Goal: Book appointment/travel/reservation

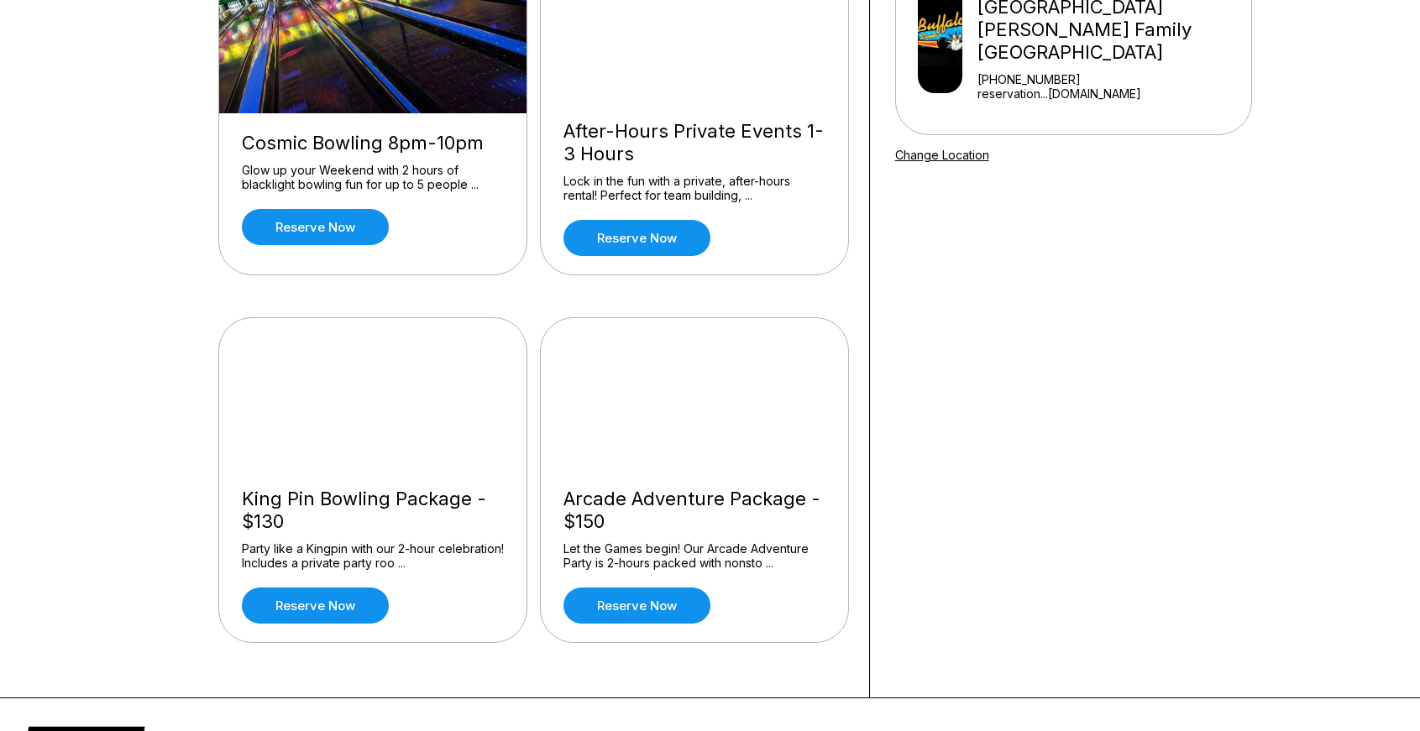
scroll to position [281, 0]
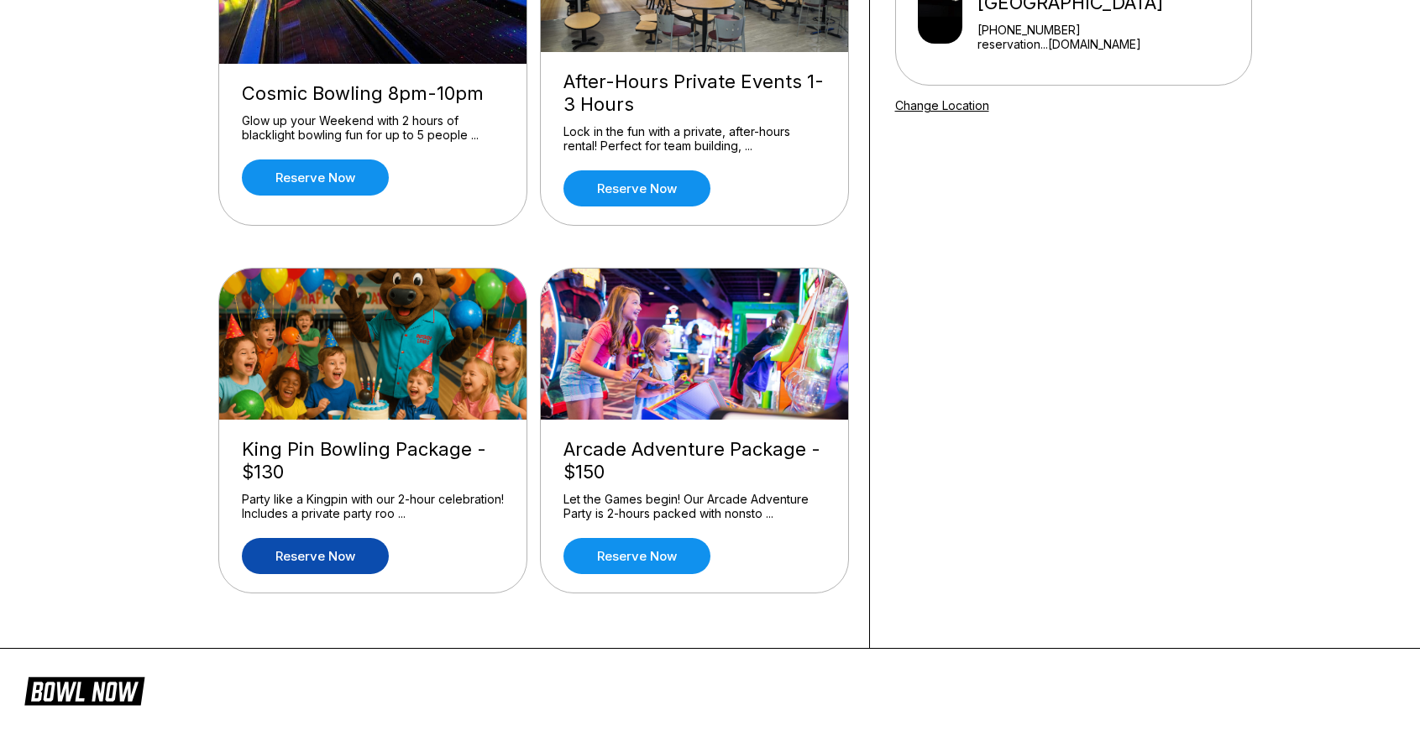
click at [325, 562] on link "Reserve now" at bounding box center [315, 556] width 147 height 36
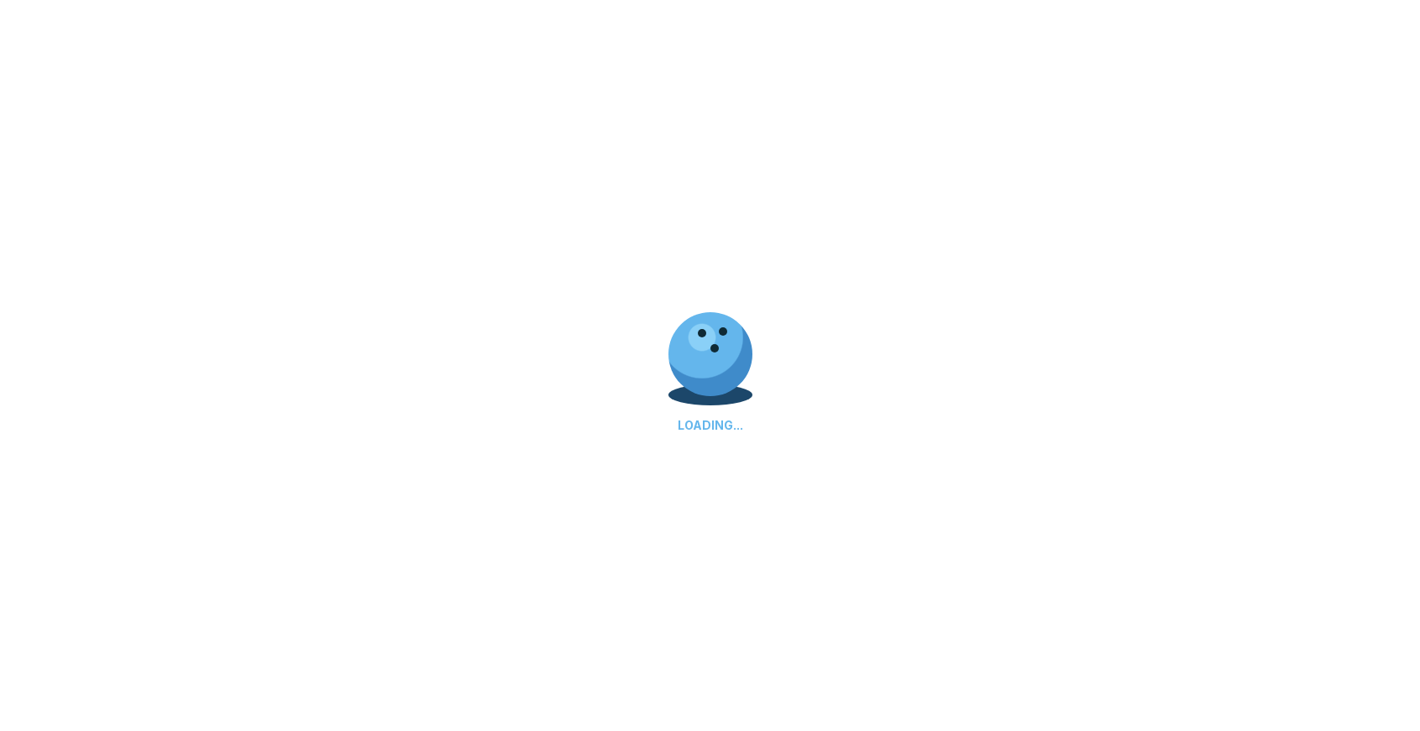
scroll to position [0, 0]
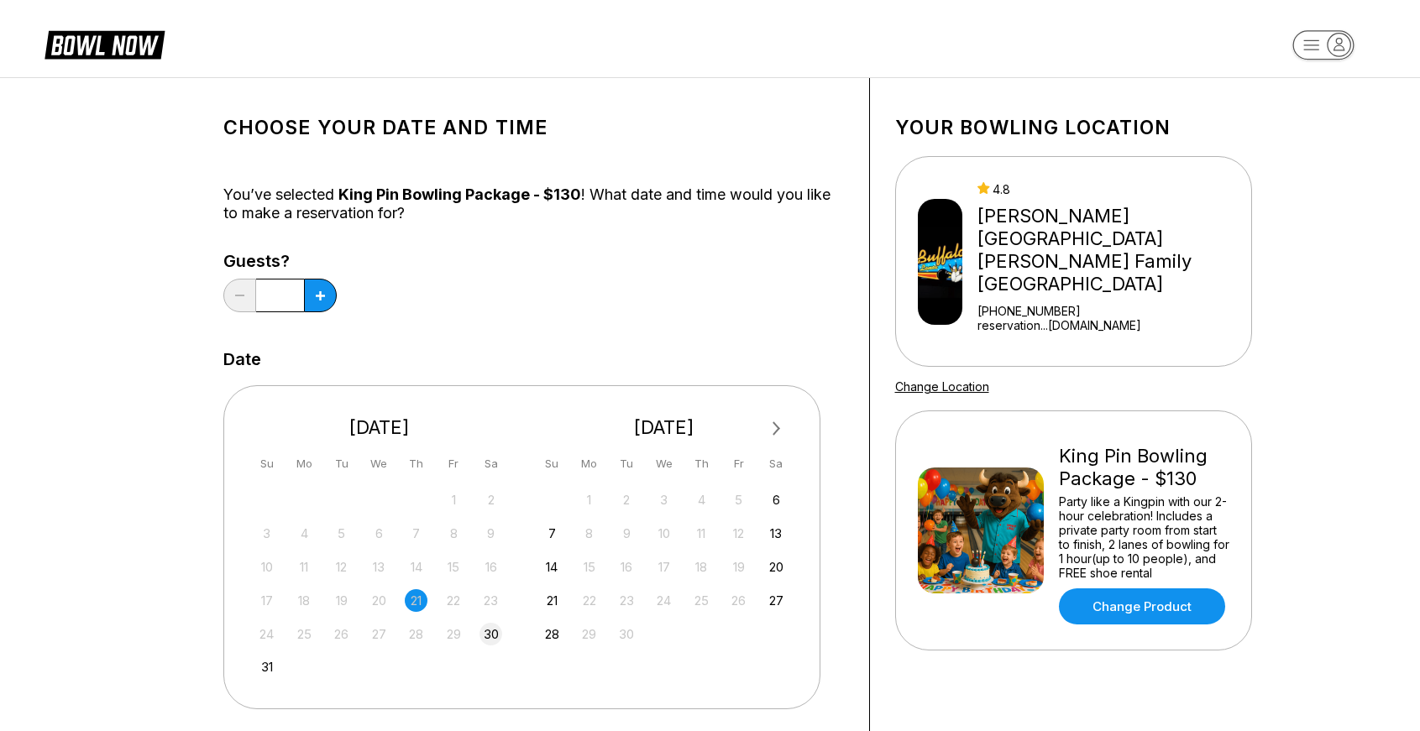
click at [502, 634] on div "24 25 26 27 28 29 30" at bounding box center [380, 632] width 252 height 25
click at [498, 633] on div "30" at bounding box center [490, 634] width 23 height 23
click at [317, 294] on icon at bounding box center [320, 295] width 9 height 9
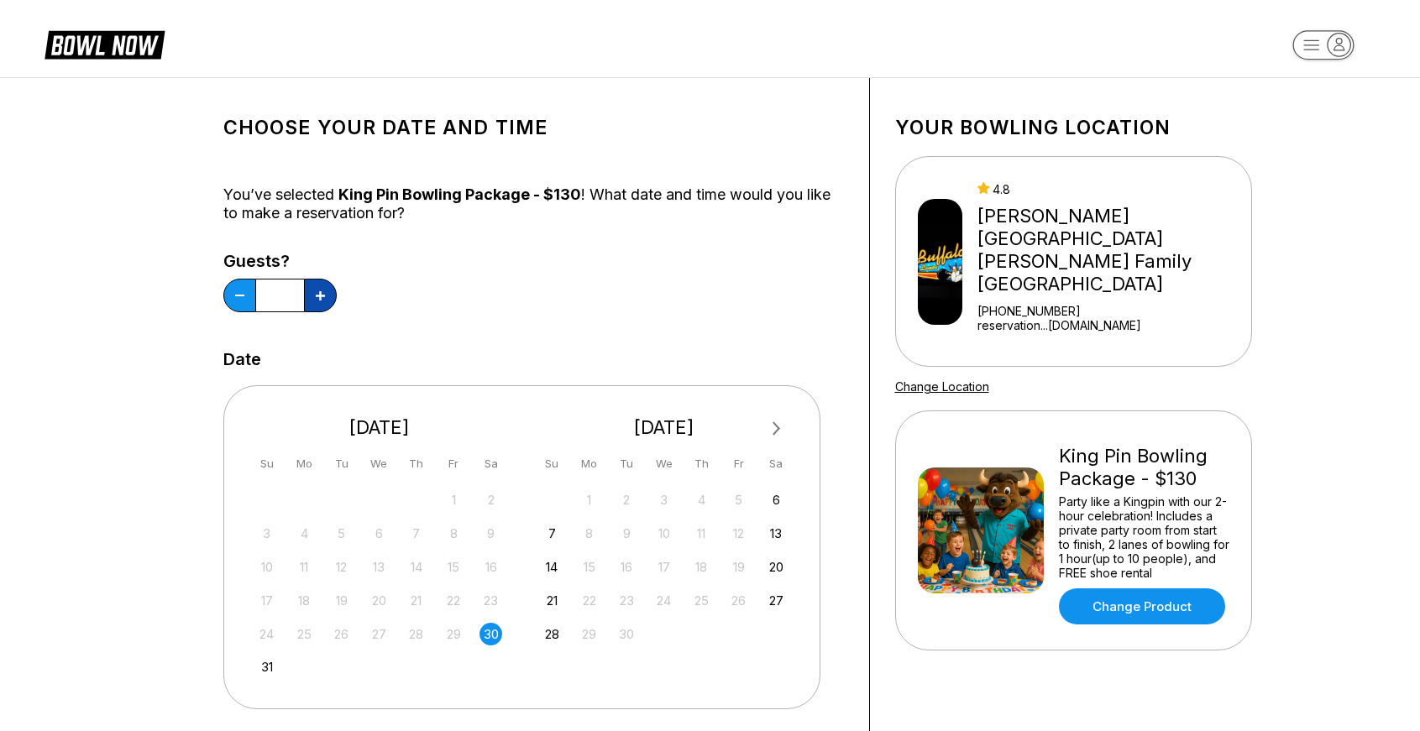
type input "*"
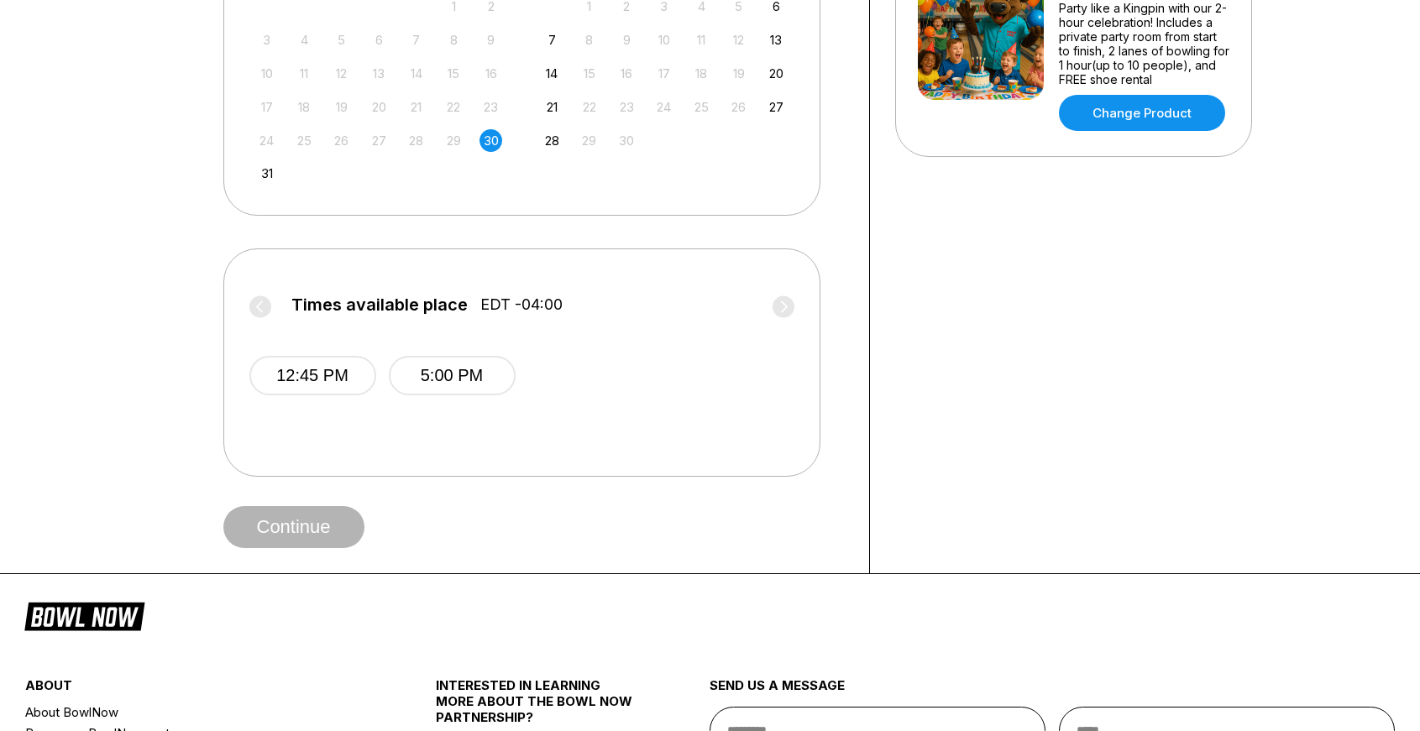
scroll to position [472, 0]
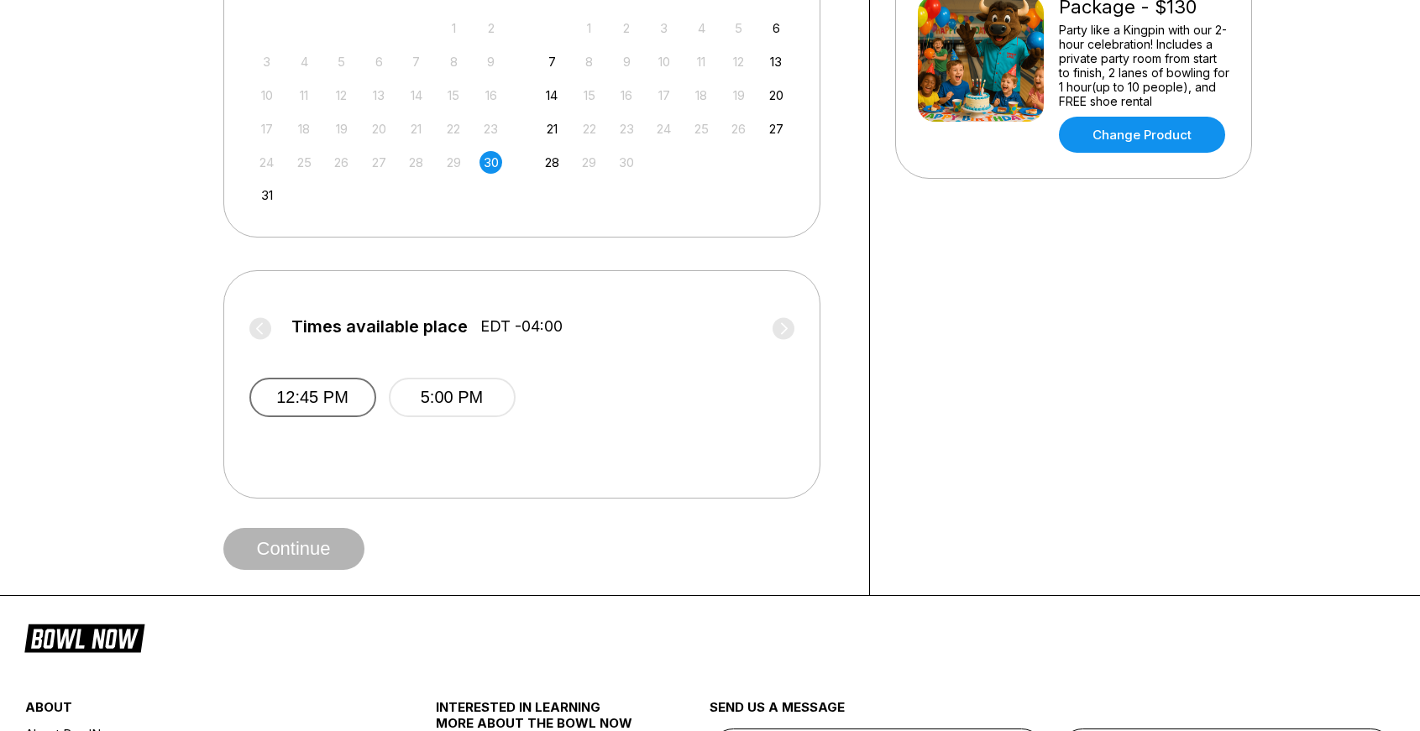
click at [348, 406] on button "12:45 PM" at bounding box center [312, 397] width 127 height 39
click at [338, 548] on button "Continue" at bounding box center [293, 549] width 141 height 42
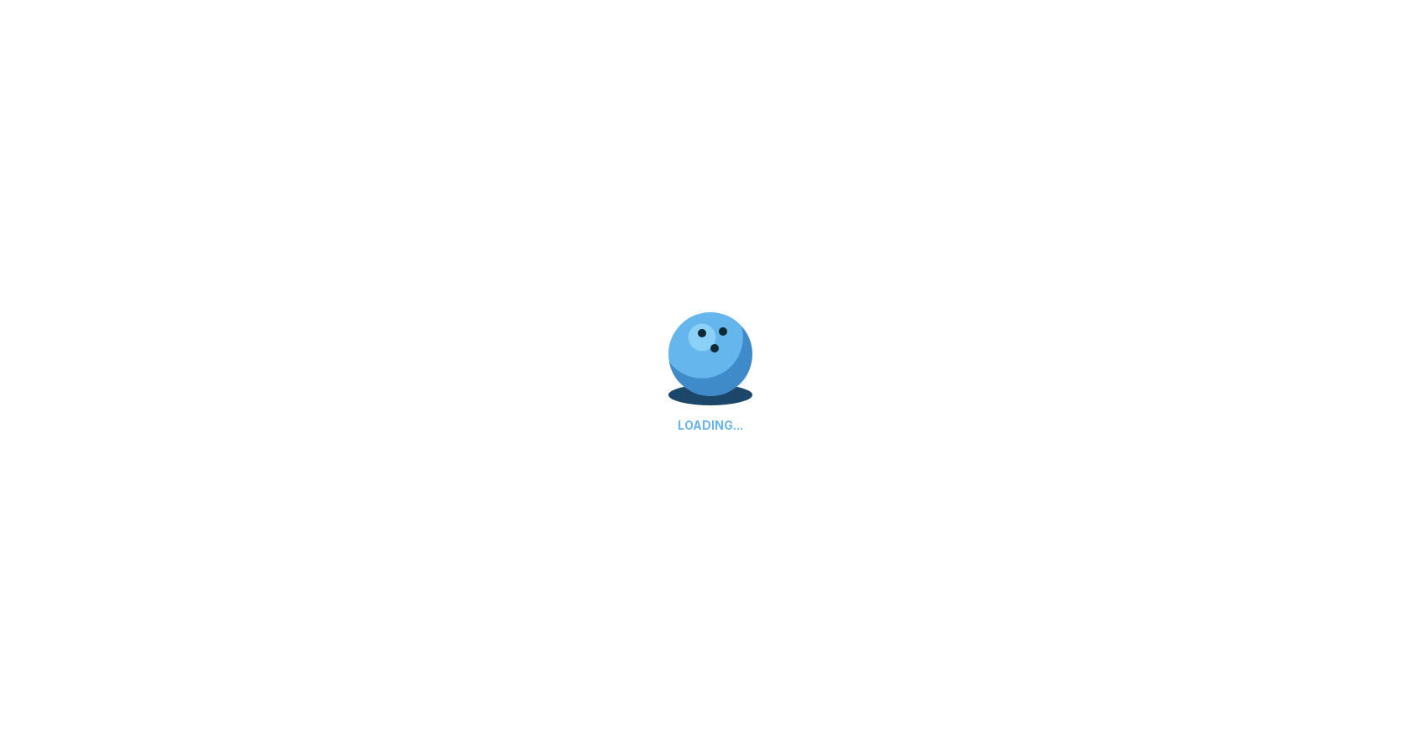
select select "**"
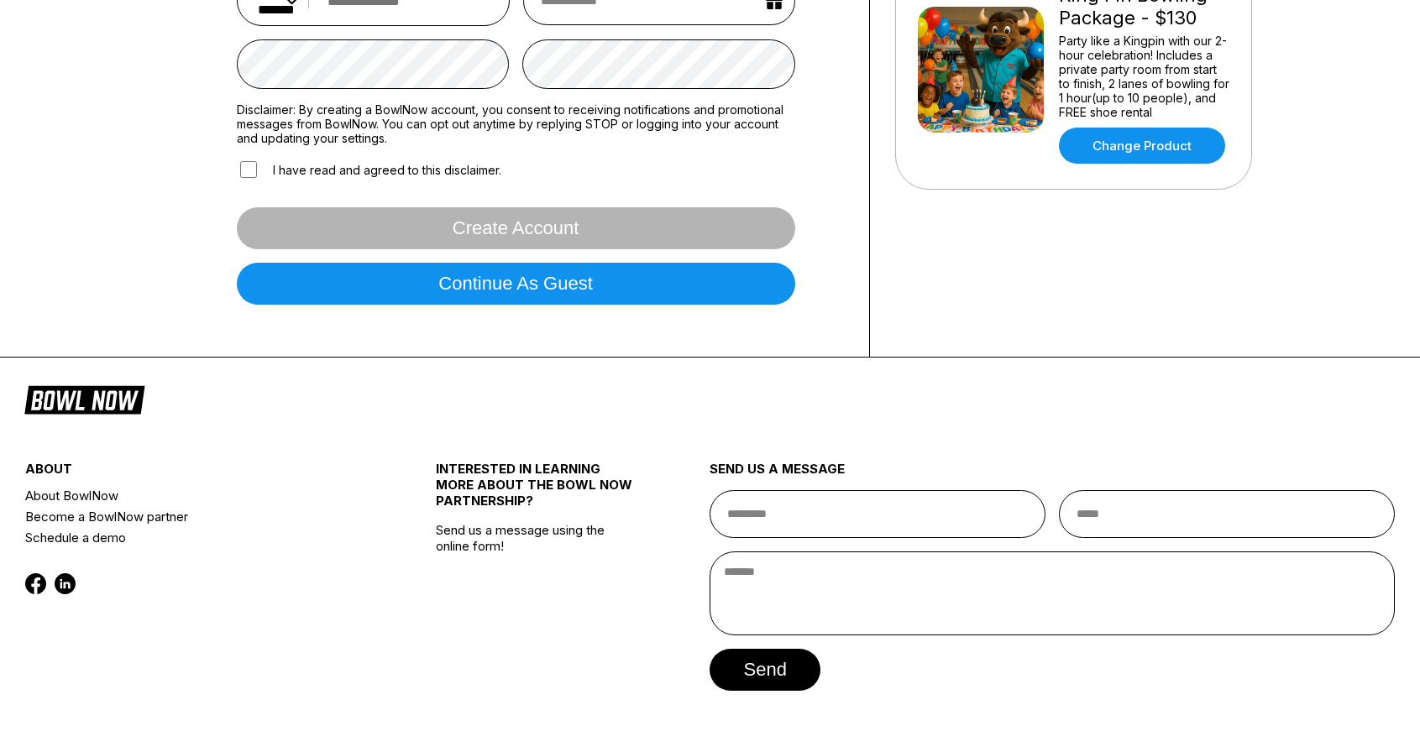
scroll to position [517, 0]
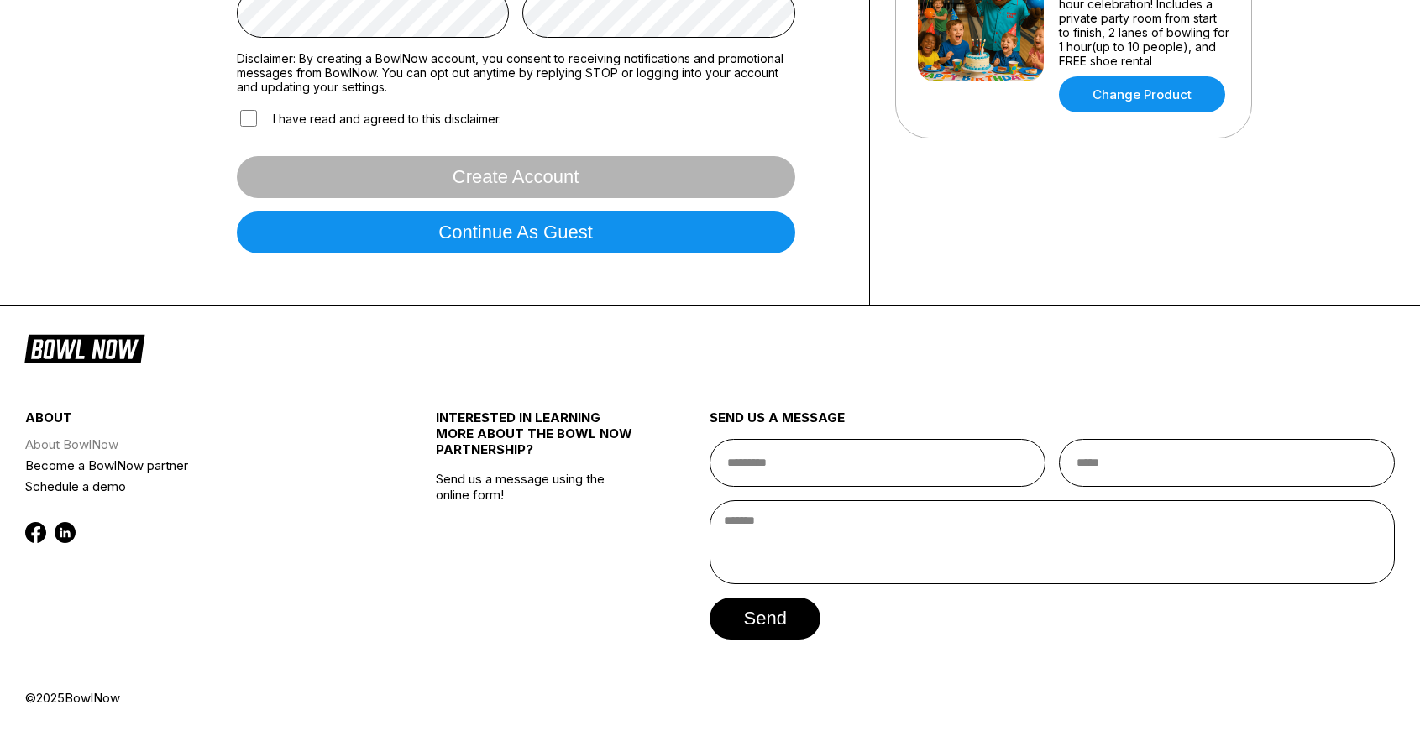
click at [109, 444] on link "About BowlNow" at bounding box center [196, 444] width 343 height 21
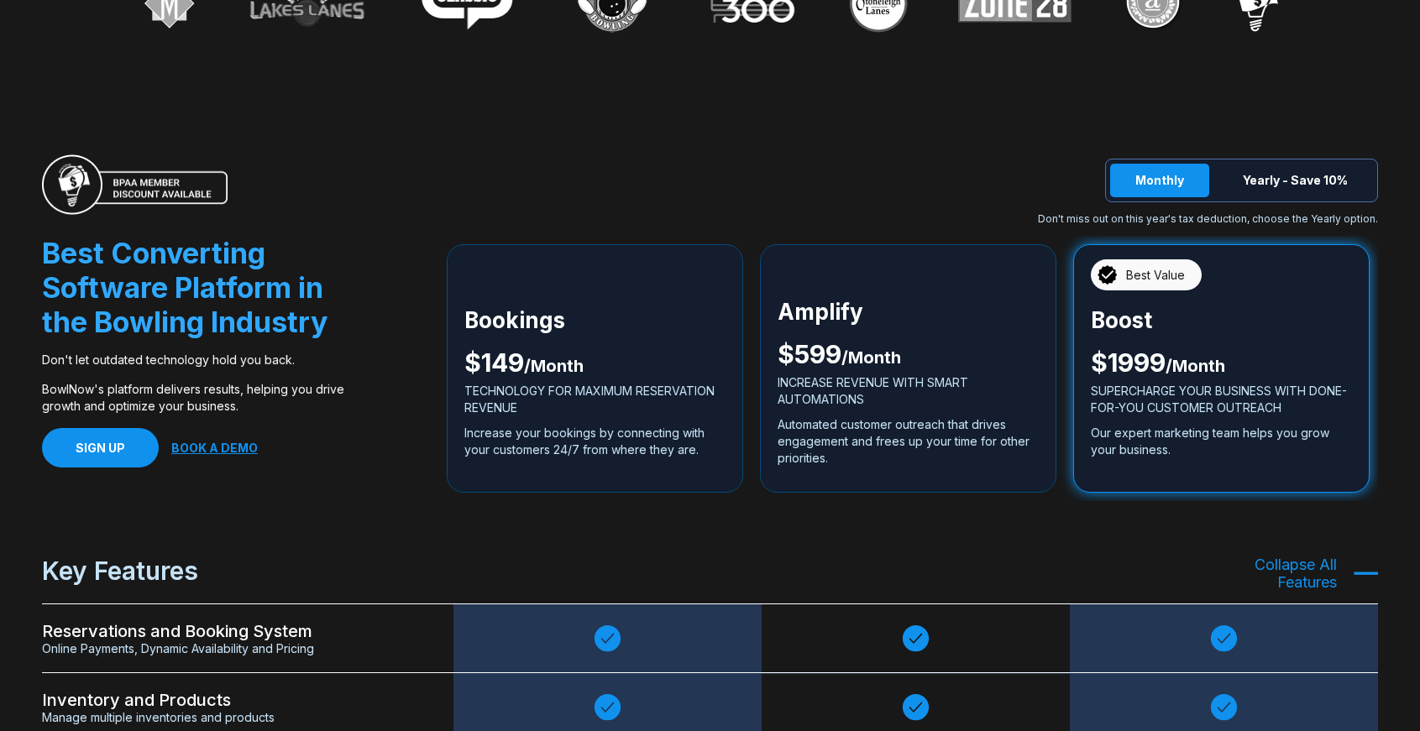
scroll to position [3086, 0]
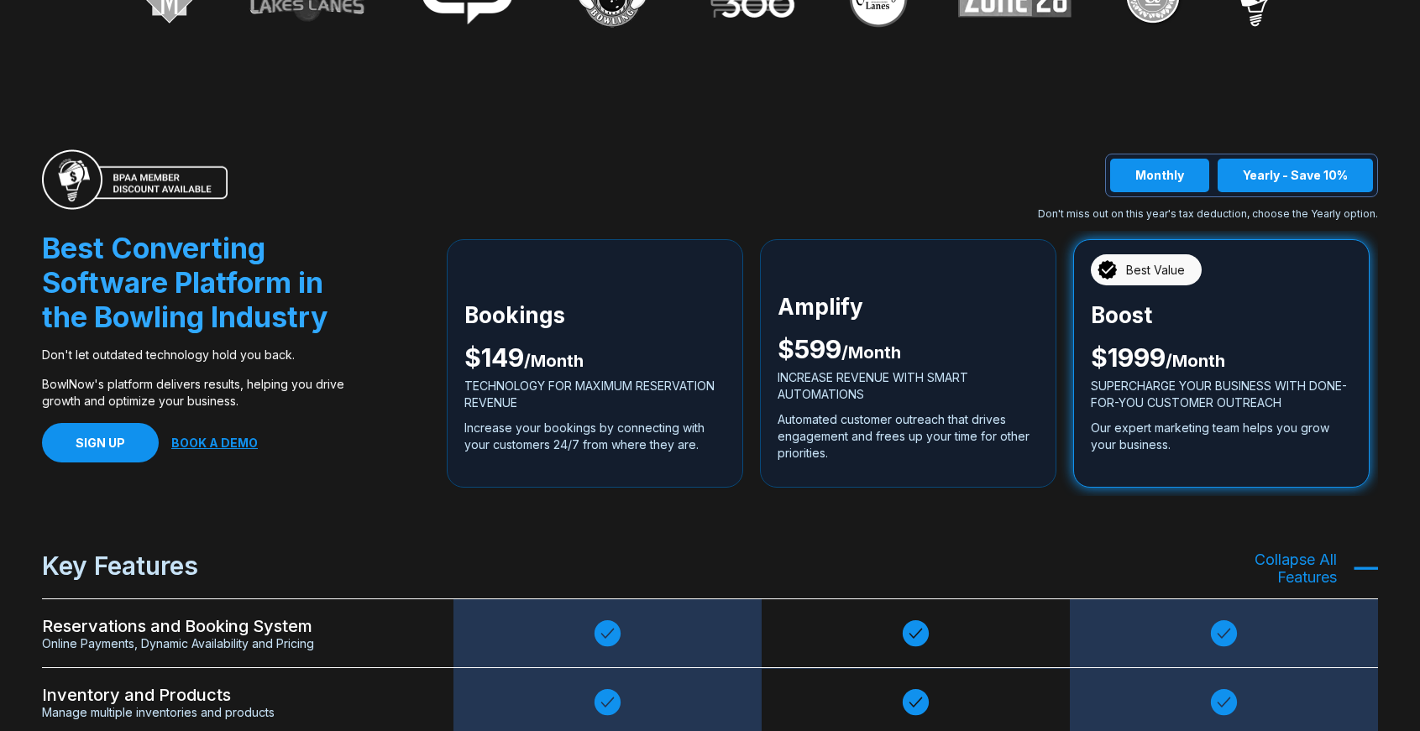
click at [1263, 159] on button "Yearly - Save 10%" at bounding box center [1294, 176] width 155 height 34
click at [1181, 159] on button "Monthly" at bounding box center [1159, 176] width 99 height 34
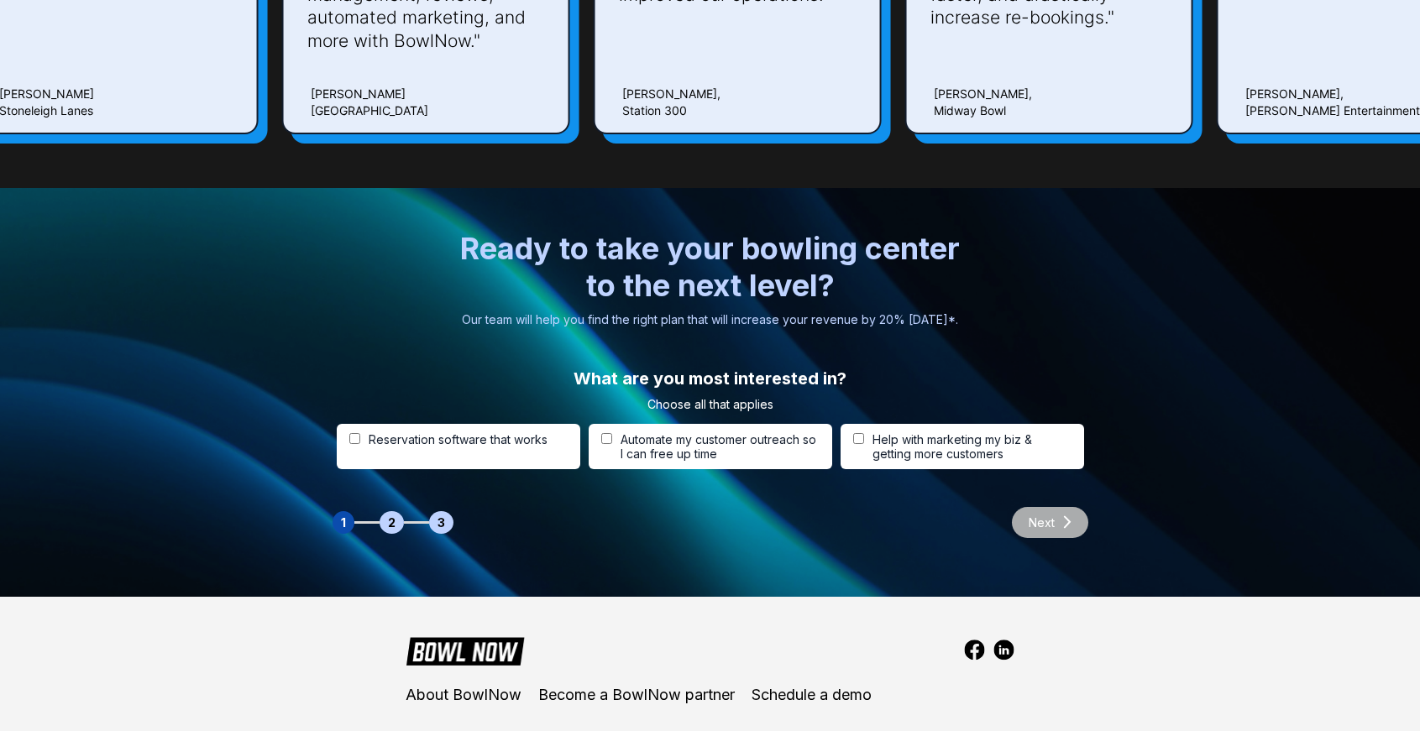
scroll to position [5125, 0]
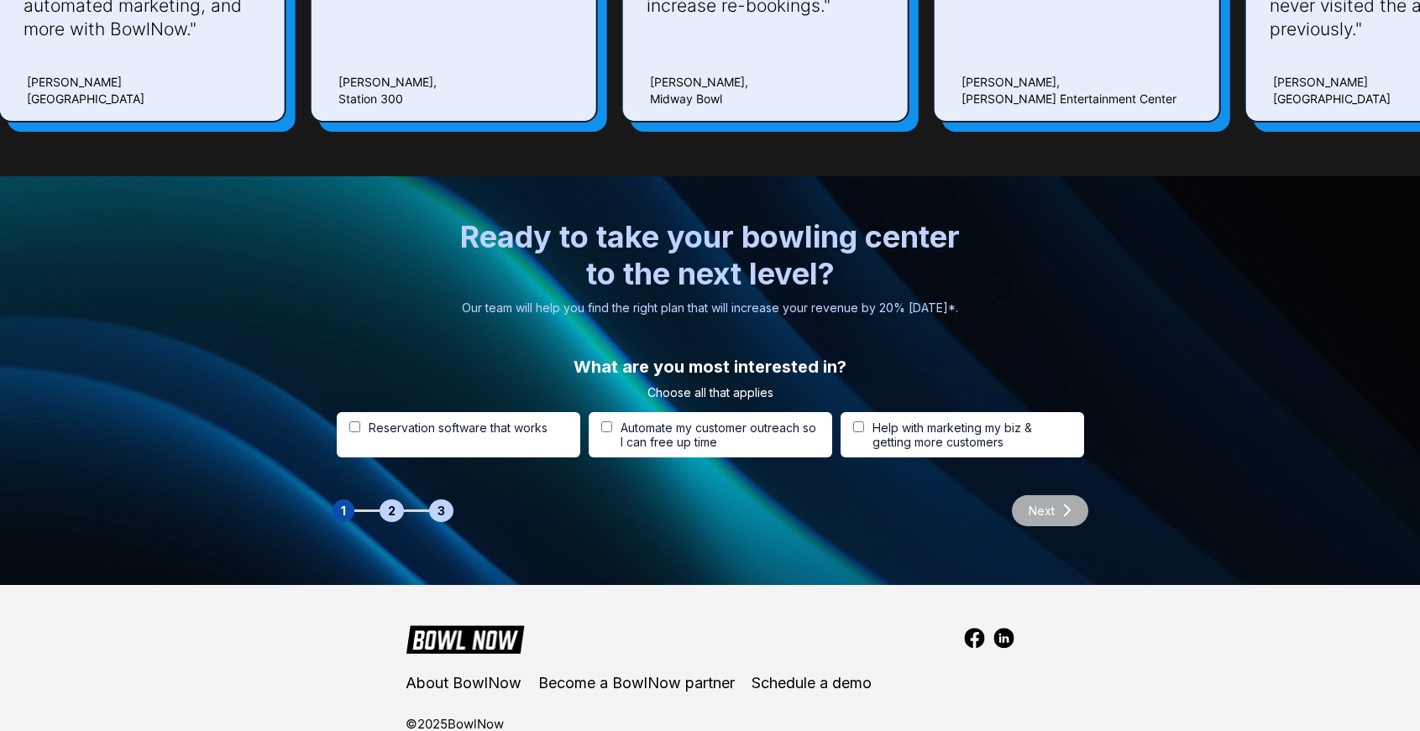
click at [974, 628] on img at bounding box center [974, 638] width 21 height 21
